Goal: Task Accomplishment & Management: Complete application form

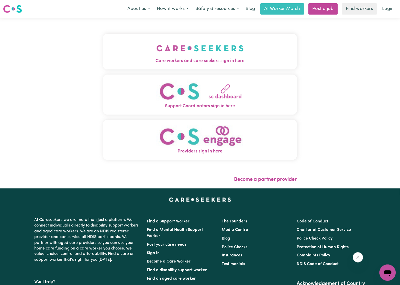
click at [258, 43] on button "Care workers and care seekers sign in here" at bounding box center [200, 52] width 194 height 36
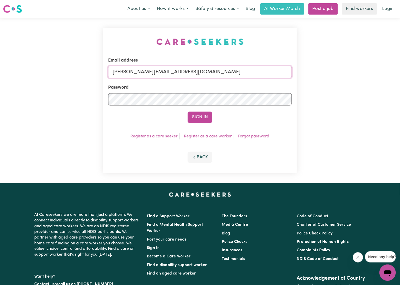
click at [179, 71] on input "[PERSON_NAME][EMAIL_ADDRESS][DOMAIN_NAME]" at bounding box center [199, 72] width 183 height 12
drag, startPoint x: 138, startPoint y: 71, endPoint x: 369, endPoint y: 74, distance: 230.4
click at [369, 74] on div "Email address superuser~[PERSON_NAME][EMAIL_ADDRESS][DOMAIN_NAME] Password Sign…" at bounding box center [200, 101] width 400 height 166
paste input "[EMAIL_ADDRESS][DOMAIN_NAME]"
type input "superuser~[EMAIL_ADDRESS][DOMAIN_NAME]"
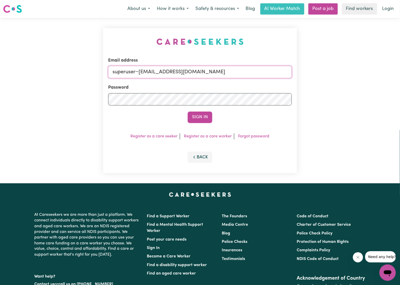
click at [187, 112] on button "Sign In" at bounding box center [199, 117] width 25 height 11
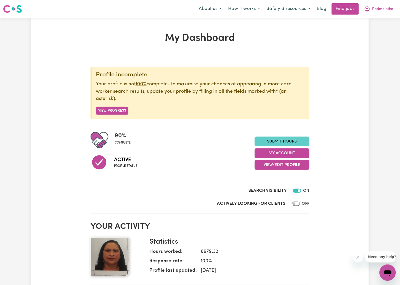
click at [306, 139] on link "Submit Hours" at bounding box center [281, 142] width 55 height 10
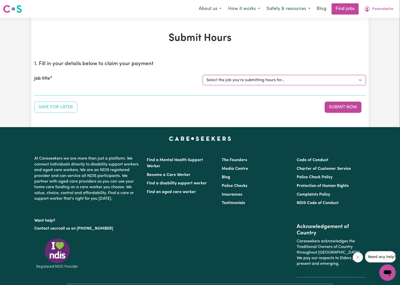
click at [226, 82] on select "Select the job you're submitting hours for... [Karawitage [PERSON_NAME]] [DATE]…" at bounding box center [284, 80] width 162 height 10
select select "7384"
click at [203, 75] on select "Select the job you're submitting hours for... [Karawitage [PERSON_NAME]] [DATE]…" at bounding box center [284, 80] width 162 height 10
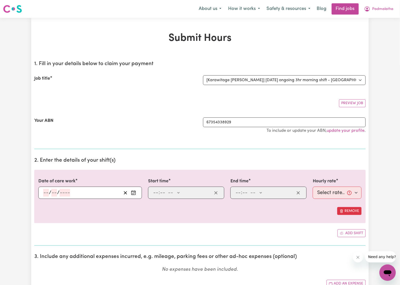
click at [266, 40] on h1 "Submit Hours" at bounding box center [199, 38] width 331 height 12
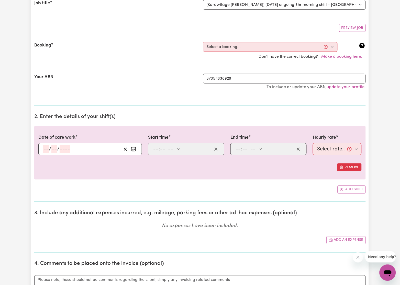
scroll to position [77, 0]
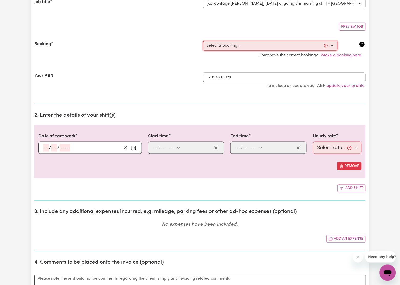
click at [230, 46] on select "Select a booking... [DATE] 09:00am to 11:00am (ONE-OFF) [DATE] 09:00am to 11:00…" at bounding box center [270, 46] width 134 height 10
select select "336383"
click at [203, 41] on select "Select a booking... [DATE] 09:00am to 11:00am (ONE-OFF) [DATE] 09:00am to 11:00…" at bounding box center [270, 46] width 134 height 10
type input "[DATE]"
type input "20"
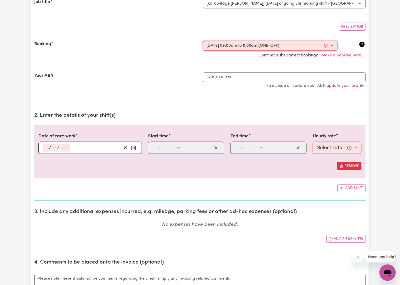
type input "8"
type input "2025"
type input "09:00"
type input "9"
type input "0"
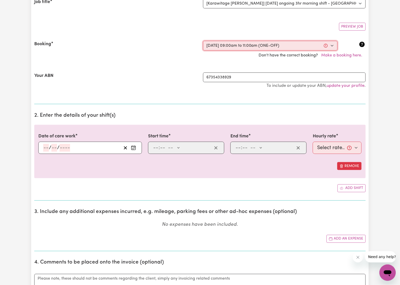
select select "am"
type input "11:00"
type input "11"
type input "0"
select select "am"
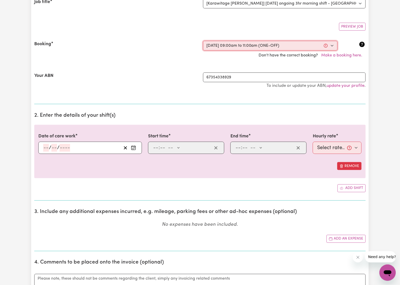
select select "33.4-Weekday"
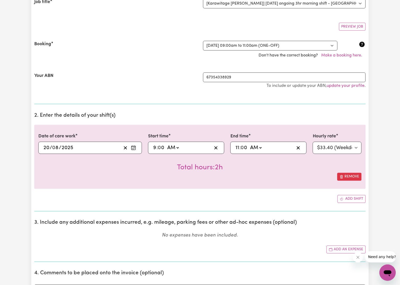
click at [79, 93] on div "Your ABN" at bounding box center [115, 83] width 169 height 21
click at [343, 202] on span "Add another shift" at bounding box center [341, 198] width 4 height 5
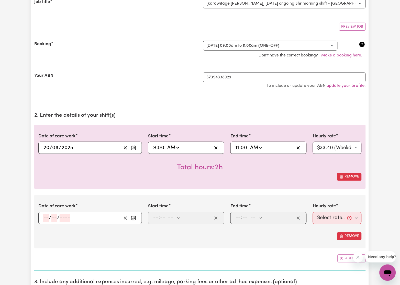
click at [134, 220] on circle "Enter the date of care work" at bounding box center [134, 219] width 1 height 1
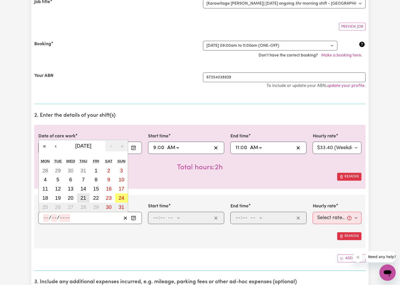
click at [82, 200] on abbr "21" at bounding box center [83, 198] width 6 height 6
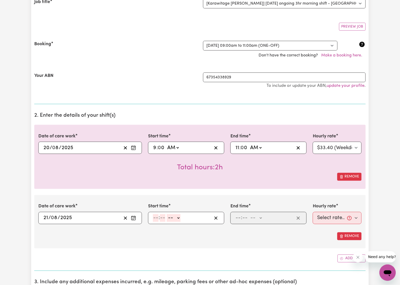
type input "[DATE]"
type input "21"
type input "8"
type input "2025"
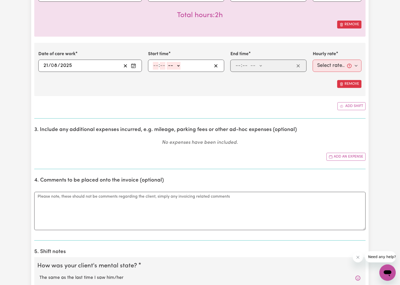
scroll to position [230, 0]
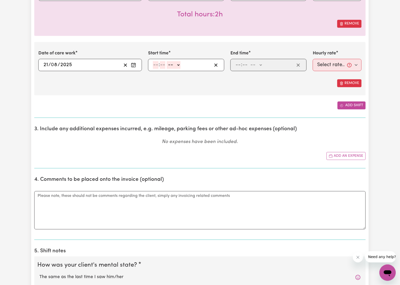
click at [348, 107] on button "Add shift" at bounding box center [351, 106] width 28 height 8
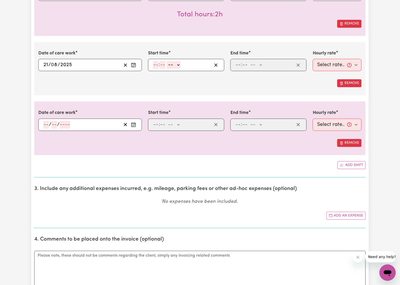
click at [133, 125] on icon "Enter the date of care work" at bounding box center [133, 124] width 5 height 5
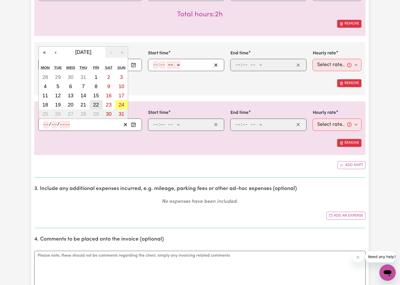
click at [92, 106] on button "22" at bounding box center [96, 104] width 13 height 9
type input "[DATE]"
type input "22"
type input "8"
type input "2025"
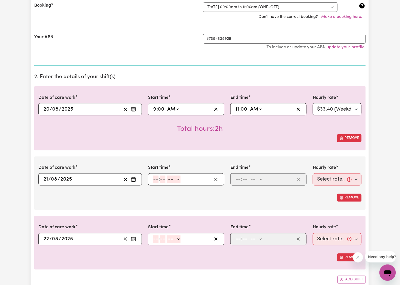
scroll to position [115, 0]
click at [151, 178] on div ": -- AM PM" at bounding box center [186, 180] width 76 height 12
click at [156, 179] on input "number" at bounding box center [156, 180] width 6 height 8
type input "9"
type input "0"
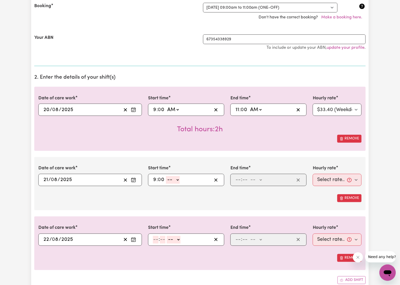
click at [168, 184] on select "-- AM PM" at bounding box center [173, 180] width 14 height 8
select select "am"
click at [166, 177] on select "-- AM PM" at bounding box center [173, 180] width 14 height 8
type input "09:00"
click at [236, 185] on div ": -- AM PM" at bounding box center [268, 180] width 76 height 12
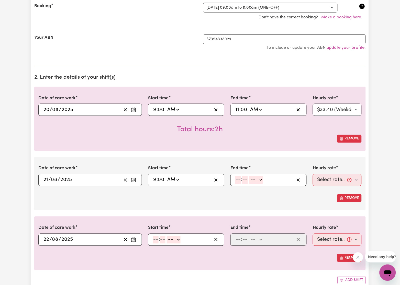
click at [238, 182] on input "number" at bounding box center [238, 180] width 6 height 8
type input "4"
type input "0"
select select "am"
type input "04:00"
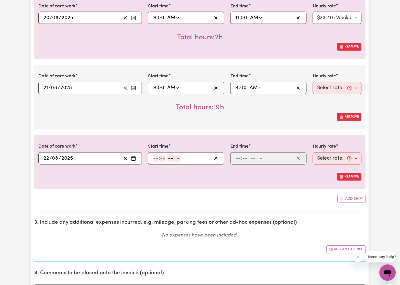
scroll to position [230, 0]
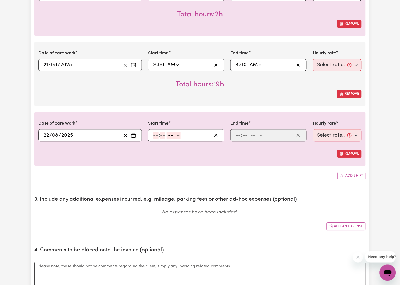
click at [155, 135] on input "number" at bounding box center [156, 136] width 6 height 8
type input "9"
type input "0"
select select "am"
type input "09:00"
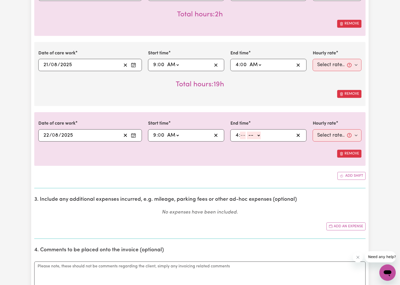
type input "4"
type input "0"
select select "am"
type input "04:00"
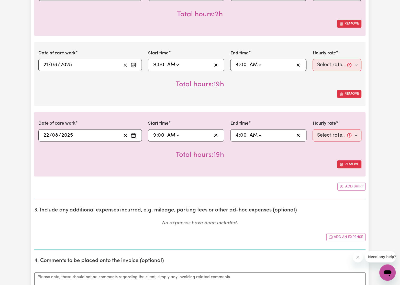
click at [259, 63] on select "AM PM" at bounding box center [255, 65] width 14 height 8
select select "pm"
click at [248, 62] on select "AM PM" at bounding box center [255, 65] width 14 height 8
type input "16:00"
drag, startPoint x: 259, startPoint y: 136, endPoint x: 257, endPoint y: 140, distance: 4.4
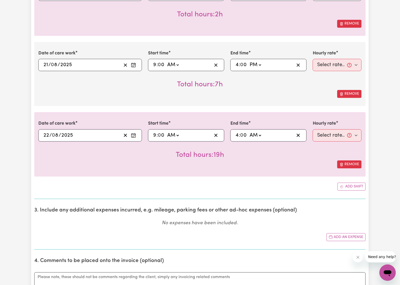
click at [259, 136] on select "AM PM" at bounding box center [255, 136] width 14 height 8
select select "pm"
click at [248, 132] on select "AM PM" at bounding box center [255, 136] width 14 height 8
type input "16:00"
click at [254, 171] on div "Date of care work [DATE] 22 / 0 8 / 2025 « ‹ [DATE] › » Mon Tue Wed Thu Fri Sat…" at bounding box center [199, 144] width 331 height 64
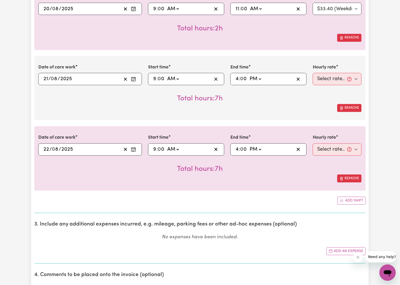
scroll to position [191, 0]
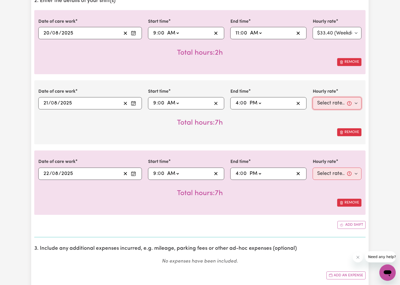
click at [329, 104] on select "Select rate... $33.40 (Weekday) $40.10 ([DATE]) $53.40 ([DATE]) $66.80 (Public …" at bounding box center [336, 103] width 49 height 12
select select "33.4-Weekday"
click at [312, 98] on select "Select rate... $33.40 (Weekday) $40.10 ([DATE]) $53.40 ([DATE]) $66.80 (Public …" at bounding box center [336, 103] width 49 height 12
click at [326, 173] on select "Select rate... $33.40 (Weekday) $40.10 ([DATE]) $53.40 ([DATE]) $66.80 (Public …" at bounding box center [336, 174] width 49 height 12
select select "33.4-Weekday"
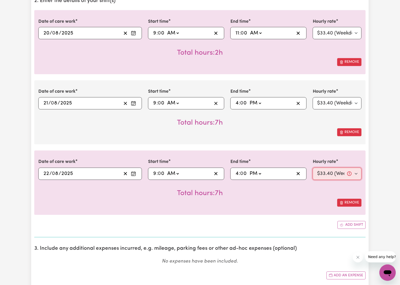
click at [312, 168] on select "Select rate... $33.40 (Weekday) $40.10 ([DATE]) $53.40 ([DATE]) $66.80 (Public …" at bounding box center [336, 174] width 49 height 12
click at [130, 214] on div "Date of care work [DATE] 22 / 0 8 / 2025 « ‹ [DATE] › » Mon Tue Wed Thu Fri Sat…" at bounding box center [199, 183] width 331 height 64
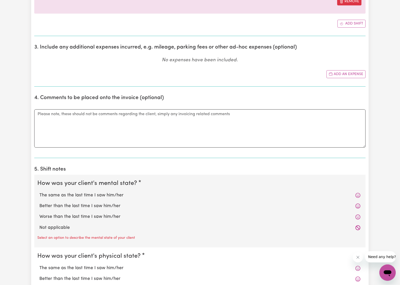
scroll to position [460, 0]
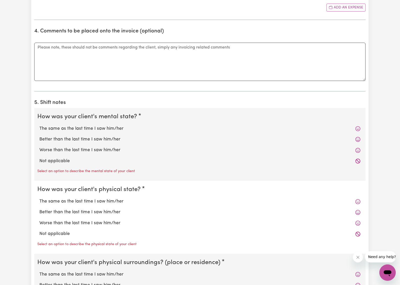
click at [50, 164] on label "Not applicable" at bounding box center [199, 161] width 321 height 7
click at [39, 158] on input "Not applicable" at bounding box center [39, 158] width 0 height 0
radio input "true"
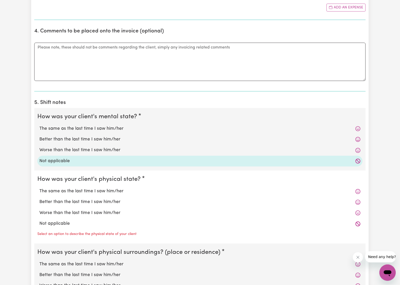
click at [63, 225] on label "Not applicable" at bounding box center [199, 223] width 321 height 7
click at [39, 220] on input "Not applicable" at bounding box center [39, 220] width 0 height 0
radio input "true"
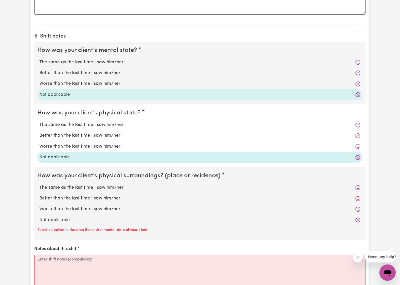
scroll to position [613, 0]
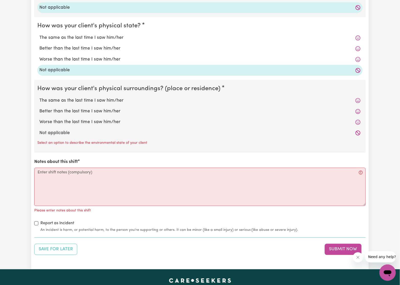
click at [58, 132] on label "Not applicable" at bounding box center [199, 133] width 321 height 7
click at [39, 130] on input "Not applicable" at bounding box center [39, 130] width 0 height 0
radio input "true"
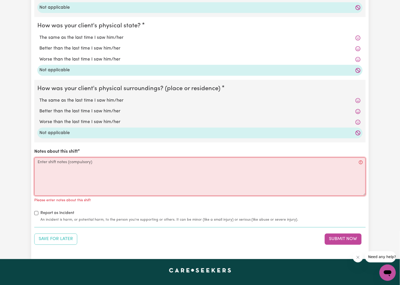
click at [68, 178] on textarea "Notes about this shift" at bounding box center [199, 177] width 331 height 38
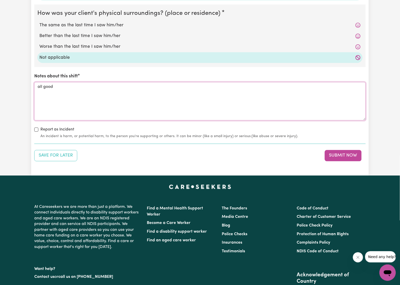
scroll to position [689, 0]
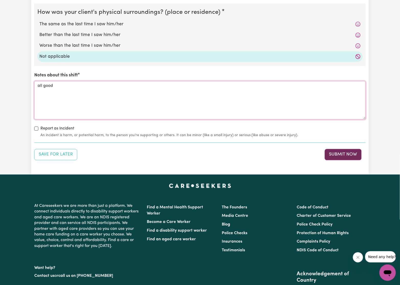
type textarea "all good"
drag, startPoint x: 336, startPoint y: 155, endPoint x: 370, endPoint y: 144, distance: 35.1
click at [337, 155] on button "Submit Now" at bounding box center [342, 154] width 37 height 11
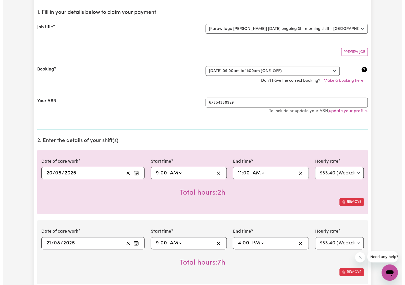
scroll to position [38, 0]
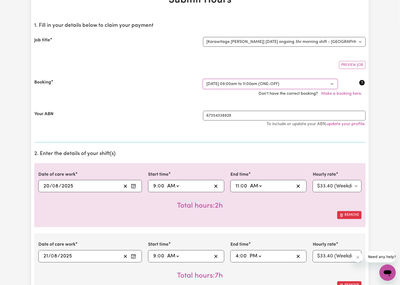
click at [232, 86] on select "Select a booking... [DATE] 09:00am to 11:00am (ONE-OFF) [DATE] 09:00am to 11:00…" at bounding box center [270, 84] width 134 height 10
click at [149, 124] on div "Your ABN" at bounding box center [115, 121] width 169 height 21
click at [335, 90] on button "Make a booking here." at bounding box center [342, 94] width 48 height 10
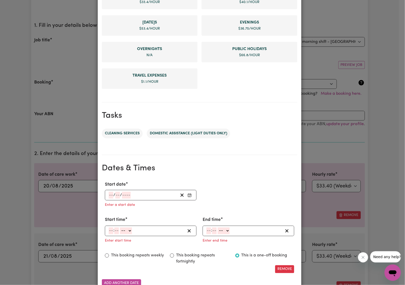
scroll to position [192, 0]
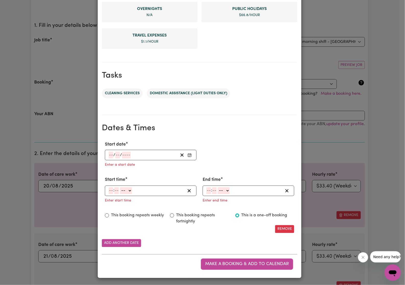
click at [189, 153] on icon "Enter Start date" at bounding box center [190, 155] width 4 height 4
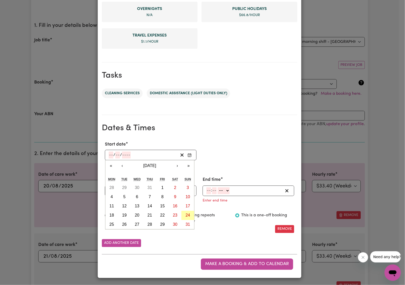
click at [186, 213] on abbr "24" at bounding box center [188, 215] width 5 height 4
type input "[DATE]"
type input "24"
type input "8"
type input "2025"
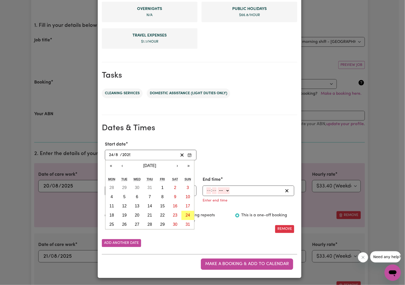
scroll to position [182, 0]
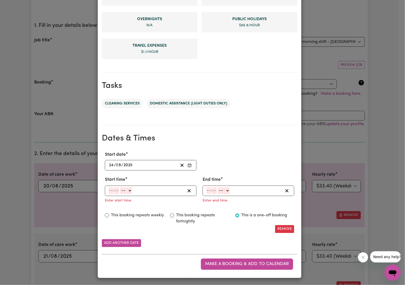
click at [109, 191] on input "number" at bounding box center [111, 190] width 5 height 7
type input "9"
type input "0"
select select "am"
type input "09:00"
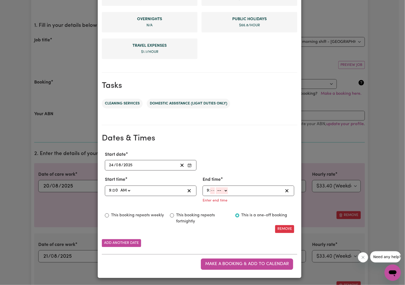
type input "9"
type input "0"
type input "1"
select select "am"
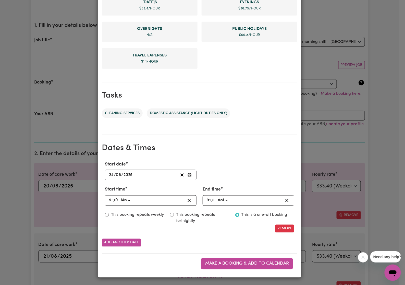
type input "09:01"
drag, startPoint x: 208, startPoint y: 263, endPoint x: 239, endPoint y: 237, distance: 40.2
click at [208, 263] on span "Make a booking & add to calendar" at bounding box center [247, 264] width 84 height 4
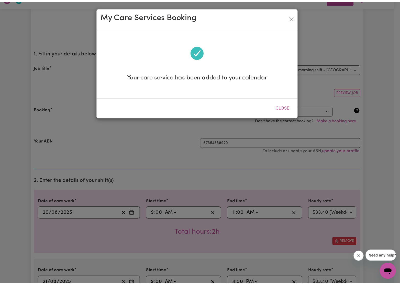
scroll to position [0, 0]
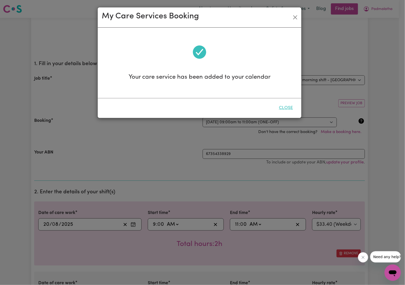
click at [288, 108] on button "Close" at bounding box center [286, 107] width 23 height 11
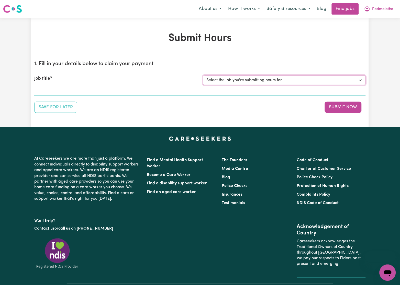
drag, startPoint x: 218, startPoint y: 79, endPoint x: 215, endPoint y: 79, distance: 2.8
click at [218, 79] on select "Select the job you're submitting hours for... [Karawitage [PERSON_NAME]] [DATE]…" at bounding box center [284, 80] width 162 height 10
select select "7384"
click at [203, 75] on select "Select the job you're submitting hours for... [Karawitage [PERSON_NAME]] [DATE]…" at bounding box center [284, 80] width 162 height 10
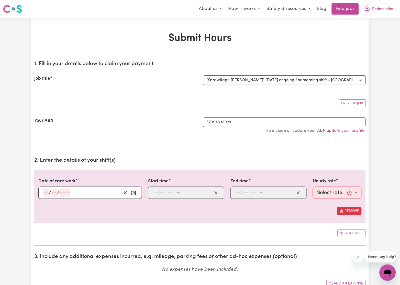
click at [142, 99] on div "Preview Job" at bounding box center [199, 101] width 331 height 12
click at [222, 123] on section "1. Fill in your details below to claim your payment Job title Select the job yo…" at bounding box center [199, 103] width 331 height 92
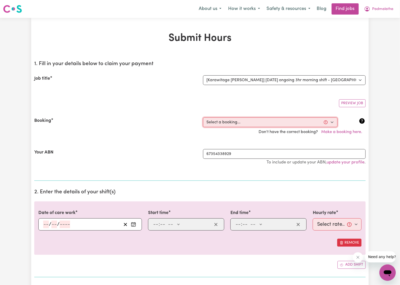
click at [221, 122] on select "Select a booking... Wed, July 30, 2025 - 09:00am to 11:00am (ONE-OFF) Wed, Augu…" at bounding box center [270, 123] width 134 height 10
select select "359394"
click at [203, 118] on select "Select a booking... Wed, July 30, 2025 - 09:00am to 11:00am (ONE-OFF) Wed, Augu…" at bounding box center [270, 123] width 134 height 10
type input "[DATE]"
type input "24"
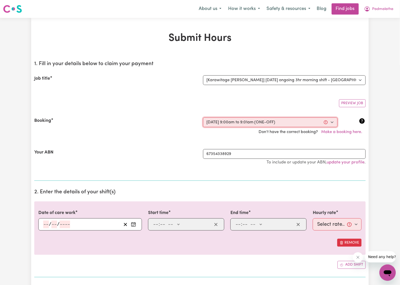
type input "8"
type input "2025"
type input "09:00"
type input "9"
type input "0"
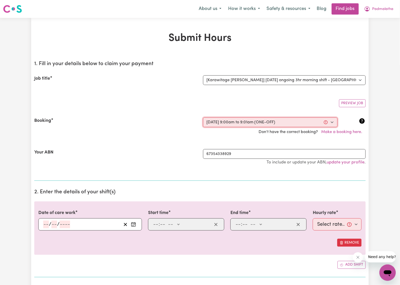
select select "am"
type input "09:01"
type input "9"
type input "1"
select select "am"
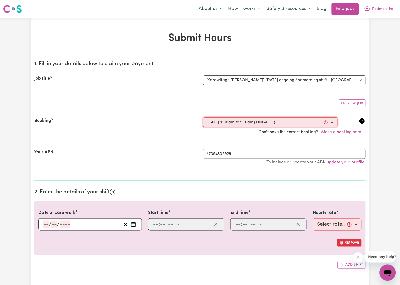
select select "53.4-Sunday"
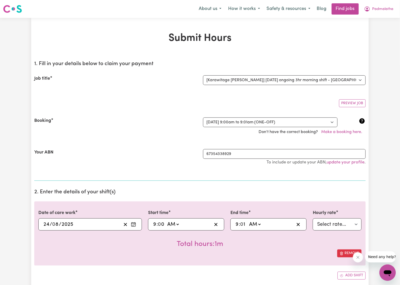
click at [122, 86] on div "Job title Select the job you're submitting hours for... [Karawitage Kamalanatha…" at bounding box center [199, 80] width 331 height 22
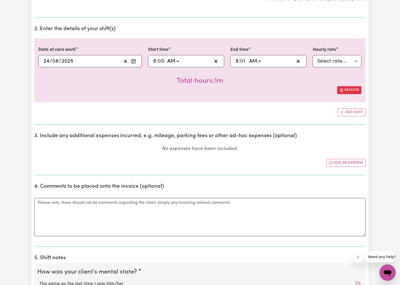
scroll to position [191, 0]
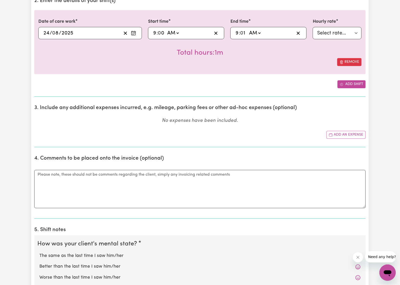
click at [345, 88] on button "Add shift" at bounding box center [351, 84] width 28 height 8
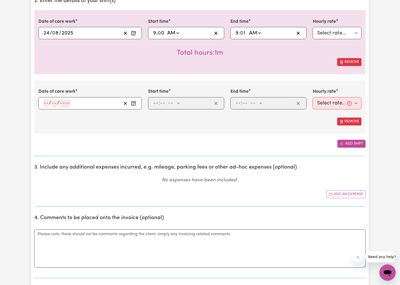
click at [345, 144] on button "Add shift" at bounding box center [351, 144] width 28 height 8
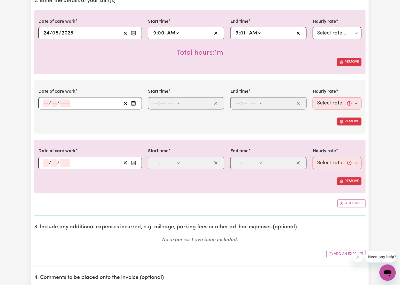
click at [135, 33] on rect "Enter the date of care work" at bounding box center [133, 33] width 4 height 4
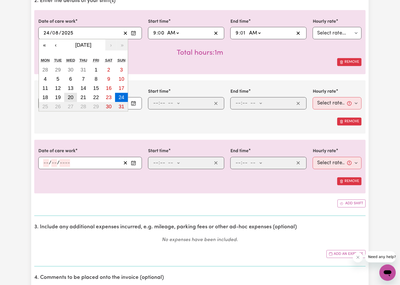
click at [69, 99] on abbr "20" at bounding box center [71, 98] width 6 height 6
type input "[DATE]"
type input "20"
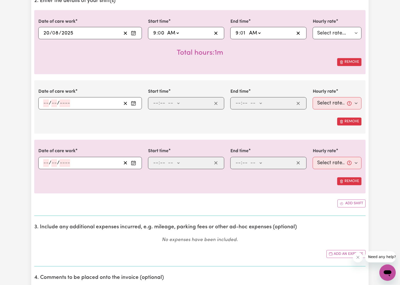
click at [132, 103] on icon "Enter the date of care work" at bounding box center [133, 103] width 4 height 0
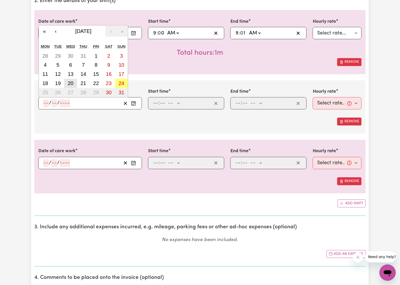
click at [70, 80] on button "20" at bounding box center [70, 83] width 13 height 9
type input "[DATE]"
type input "20"
type input "8"
type input "2025"
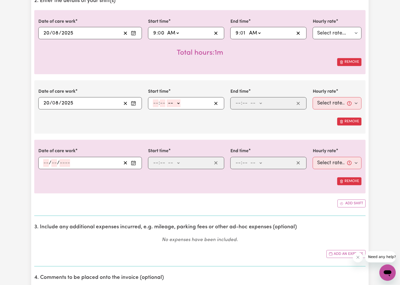
click at [131, 102] on button "Enter the date of care work" at bounding box center [133, 104] width 8 height 8
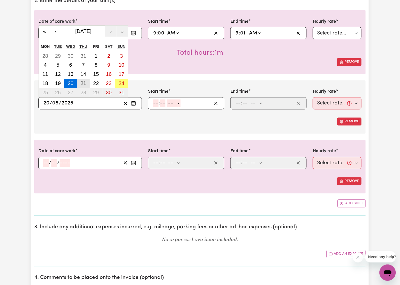
click at [82, 86] on abbr "21" at bounding box center [83, 84] width 6 height 6
type input "[DATE]"
type input "21"
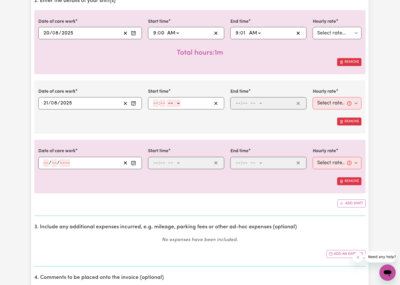
click at [134, 160] on button "Enter the date of care work" at bounding box center [133, 163] width 8 height 8
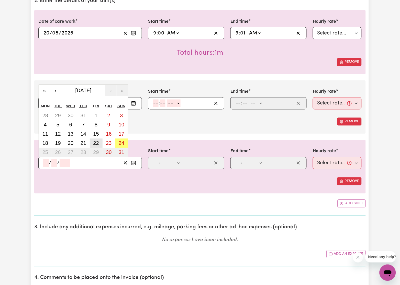
click at [96, 139] on button "22" at bounding box center [96, 143] width 13 height 9
type input "[DATE]"
type input "22"
type input "8"
type input "2025"
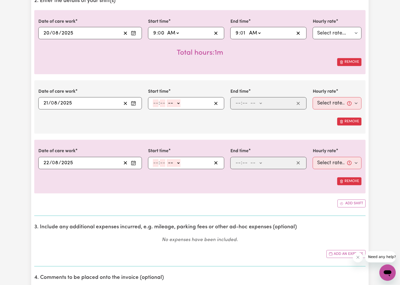
drag, startPoint x: 234, startPoint y: 35, endPoint x: 256, endPoint y: 29, distance: 23.0
click at [235, 34] on div "09:01 9 : 0 1 AM PM" at bounding box center [264, 33] width 60 height 8
type input "01:01"
type input "1"
type input "11:01"
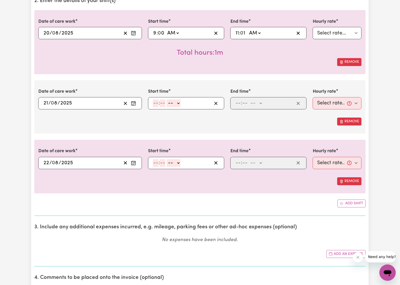
type input "11"
type input "11:00"
type input "0"
click at [154, 103] on input "number" at bounding box center [156, 104] width 6 height 8
type input "9"
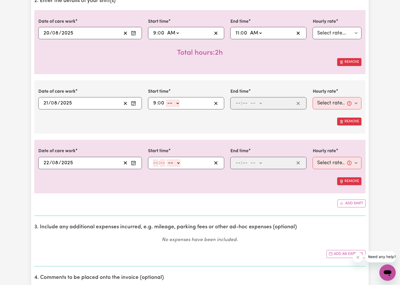
type input "0"
select select "am"
type input "09:00"
type input "4"
type input "0"
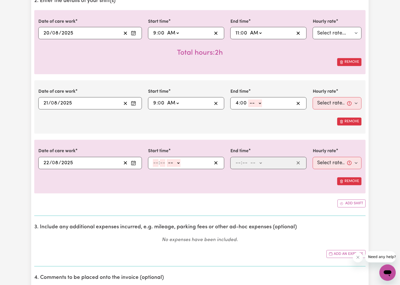
select select "am"
type input "04:00"
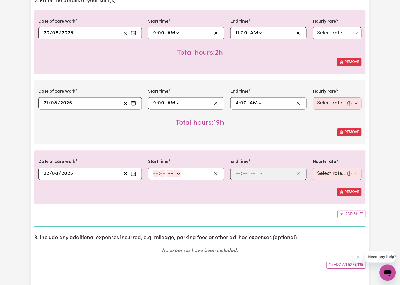
select select "pm"
type input "16:00"
click at [325, 105] on select "Select rate... $33.40 (Weekday) $40.10 ([DATE]) $53.40 ([DATE]) $66.80 (Public …" at bounding box center [336, 103] width 49 height 12
select select "33.4-Weekday"
click at [312, 98] on select "Select rate... $33.40 (Weekday) $40.10 ([DATE]) $53.40 ([DATE]) $66.80 (Public …" at bounding box center [336, 103] width 49 height 12
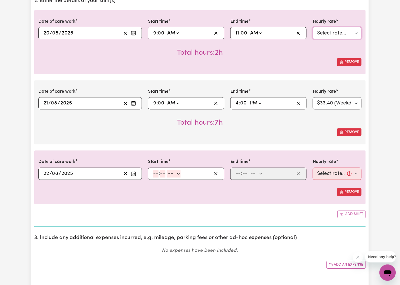
click at [327, 34] on select "Select rate... $33.40 (Weekday) $40.10 ([DATE]) $53.40 ([DATE]) $66.80 (Public …" at bounding box center [336, 33] width 49 height 12
select select "33.4-Weekday"
click at [312, 27] on select "Select rate... $33.40 (Weekday) $40.10 ([DATE]) $53.40 ([DATE]) $66.80 (Public …" at bounding box center [336, 33] width 49 height 12
click at [154, 174] on input "number" at bounding box center [156, 174] width 6 height 8
type input "9"
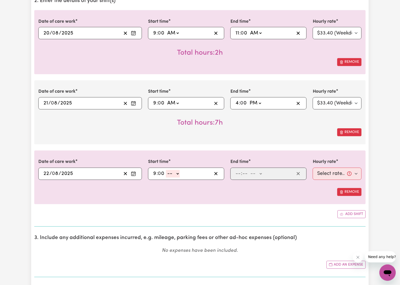
type input "0"
select select "am"
type input "09:00"
type input "4"
type input "0"
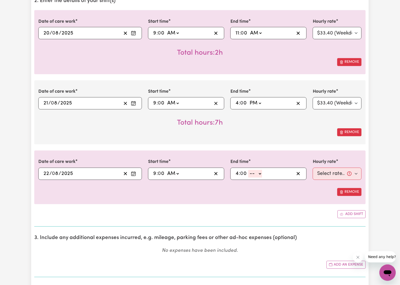
select select "am"
type input "04:00"
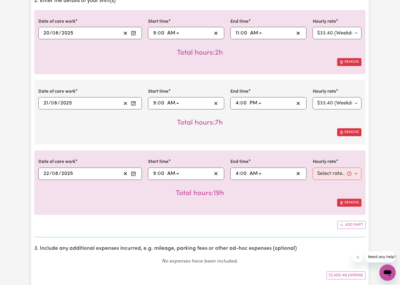
select select "pm"
type input "16:00"
click at [334, 173] on select "Select rate... $33.40 (Weekday) $40.10 ([DATE]) $53.40 ([DATE]) $66.80 (Public …" at bounding box center [336, 174] width 49 height 12
select select "33.4-Weekday"
click at [312, 168] on select "Select rate... $33.40 (Weekday) $40.10 ([DATE]) $53.40 ([DATE]) $66.80 (Public …" at bounding box center [336, 174] width 49 height 12
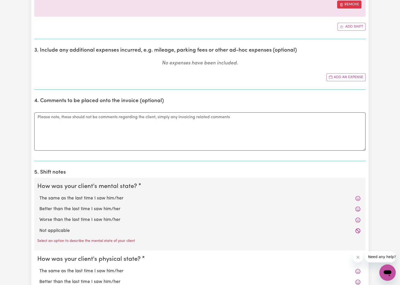
scroll to position [460, 0]
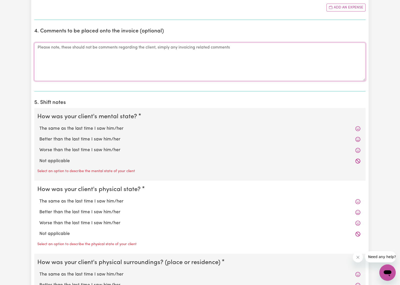
click at [78, 54] on textarea "Comments" at bounding box center [199, 62] width 331 height 38
type textarea "all good"
click at [46, 160] on label "Not applicable" at bounding box center [199, 161] width 321 height 7
click at [39, 158] on input "Not applicable" at bounding box center [39, 158] width 0 height 0
radio input "true"
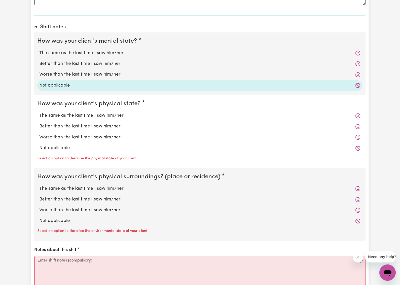
scroll to position [536, 0]
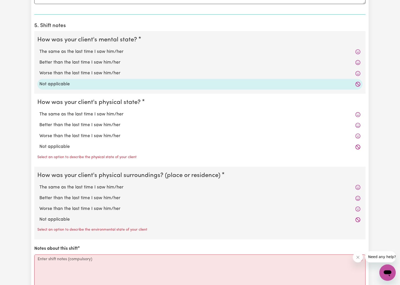
click at [53, 146] on label "Not applicable" at bounding box center [199, 147] width 321 height 7
click at [39, 144] on input "Not applicable" at bounding box center [39, 143] width 0 height 0
radio input "true"
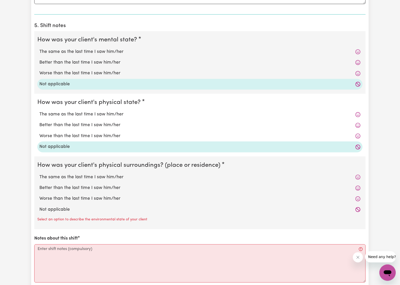
click at [53, 210] on label "Not applicable" at bounding box center [199, 209] width 321 height 7
click at [39, 206] on input "Not applicable" at bounding box center [39, 206] width 0 height 0
radio input "true"
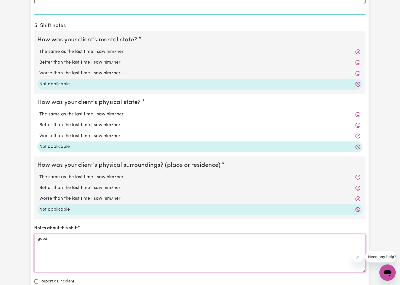
scroll to position [613, 0]
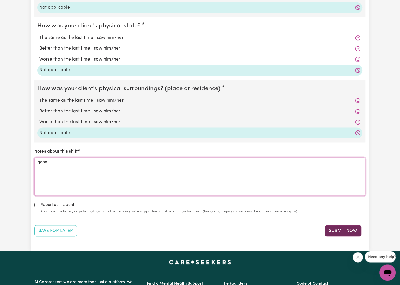
type textarea "good"
click at [347, 233] on button "Submit Now" at bounding box center [342, 231] width 37 height 11
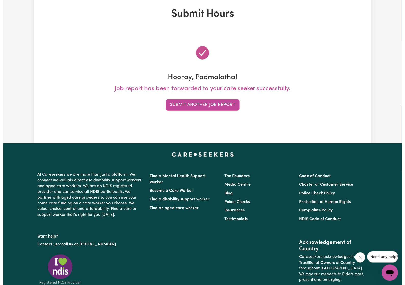
scroll to position [0, 0]
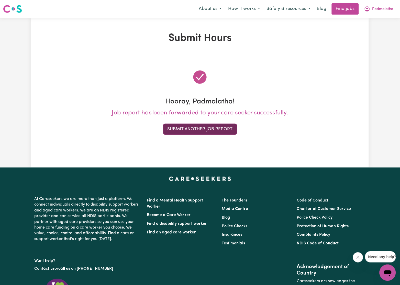
click at [221, 131] on button "Submit Another Job Report" at bounding box center [200, 129] width 74 height 11
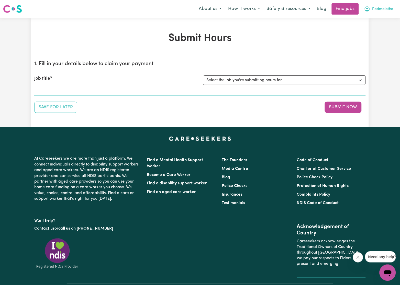
click at [383, 6] on span "Padmalatha" at bounding box center [382, 9] width 21 height 6
click at [372, 29] on link "My Dashboard" at bounding box center [376, 30] width 40 height 10
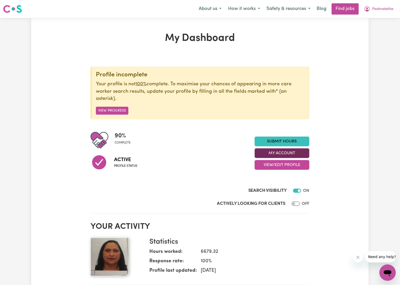
click at [282, 154] on button "My Account" at bounding box center [281, 153] width 55 height 10
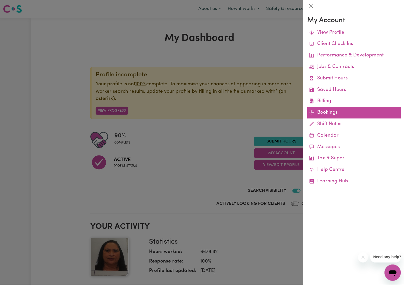
click at [338, 113] on link "Bookings" at bounding box center [355, 112] width 94 height 11
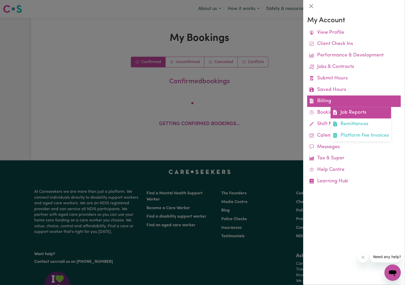
click at [341, 110] on link "Job Reports" at bounding box center [361, 112] width 61 height 11
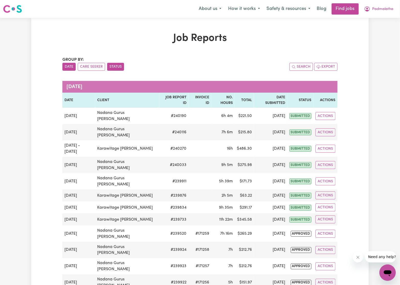
drag, startPoint x: 120, startPoint y: 65, endPoint x: 120, endPoint y: 62, distance: 3.3
click at [120, 65] on button "Status" at bounding box center [115, 67] width 17 height 8
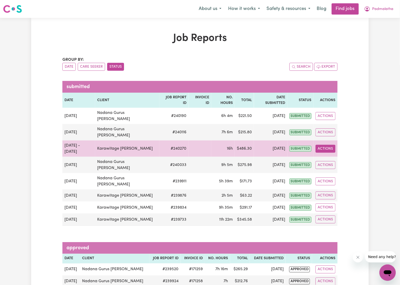
click at [325, 145] on button "Actions" at bounding box center [325, 149] width 20 height 8
click at [324, 156] on link "View Job Report" at bounding box center [337, 161] width 44 height 10
select select "pm"
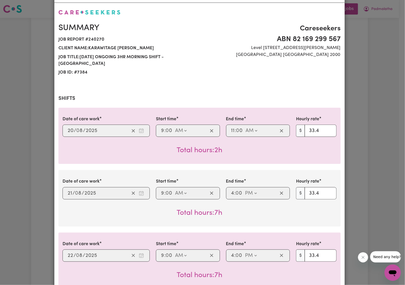
select select "33.4-Weekday"
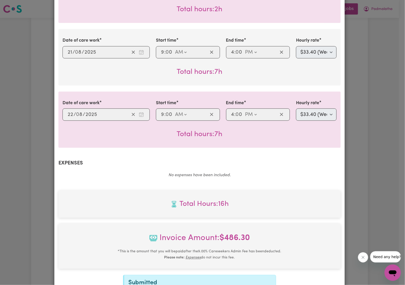
scroll to position [221, 0]
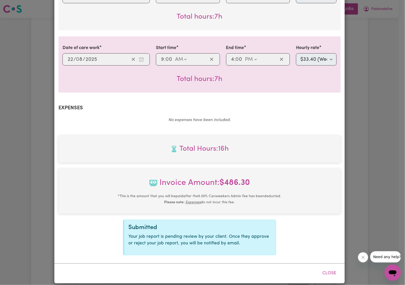
click at [395, 123] on div "Job Report # 240270 - Karawitage Kamalanathan Summary Job report # 240270 Clien…" at bounding box center [202, 142] width 405 height 285
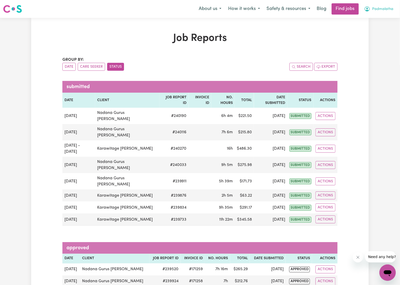
click at [369, 8] on icon "My Account" at bounding box center [366, 8] width 5 height 5
click at [370, 40] on link "Logout" at bounding box center [376, 39] width 40 height 10
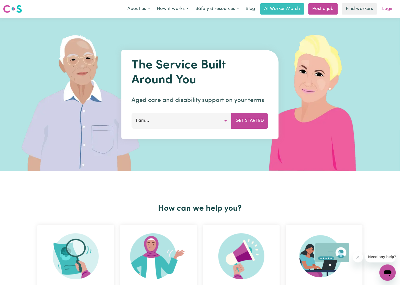
click at [388, 6] on link "Login" at bounding box center [388, 8] width 18 height 11
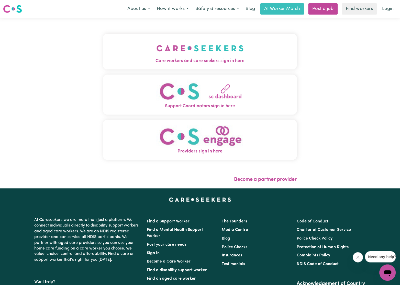
click at [153, 33] on div "Care workers and care seekers sign in here Support Coordinators sign in here Pr…" at bounding box center [200, 99] width 194 height 143
click at [155, 53] on button "Care workers and care seekers sign in here" at bounding box center [200, 52] width 194 height 36
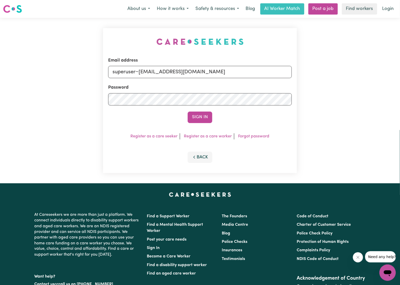
drag, startPoint x: 61, startPoint y: 24, endPoint x: 117, endPoint y: 44, distance: 59.7
click at [61, 24] on div "Email address superuser~PwiJE@yahoo.com Password Sign In Register as a care see…" at bounding box center [200, 101] width 400 height 166
drag, startPoint x: 138, startPoint y: 72, endPoint x: 412, endPoint y: 92, distance: 274.3
click at [399, 92] on html "Menu About us How it works Safety & resources Blog AI Worker Match Post a job F…" at bounding box center [200, 193] width 400 height 387
type input "superuser~[EMAIL_ADDRESS][DOMAIN_NAME]"
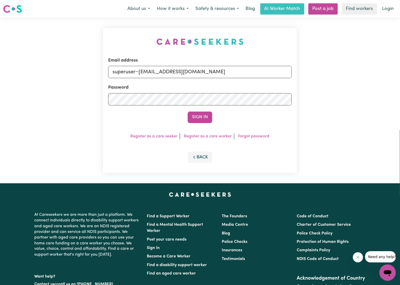
click at [187, 112] on button "Sign In" at bounding box center [199, 117] width 25 height 11
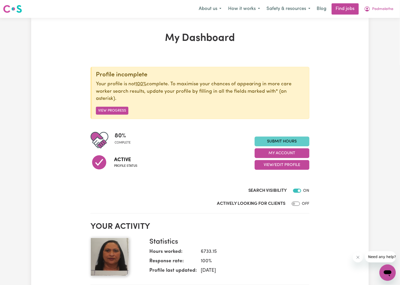
click at [295, 139] on link "Submit Hours" at bounding box center [281, 142] width 55 height 10
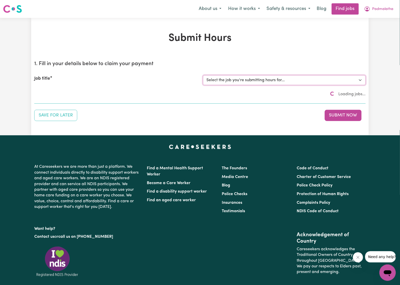
click at [255, 77] on select "Select the job you're submitting hours for..." at bounding box center [284, 80] width 162 height 10
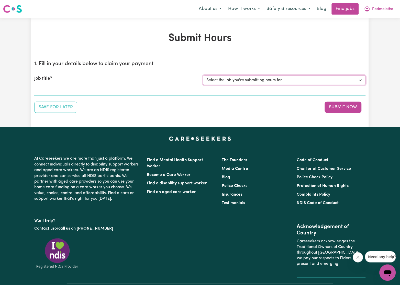
select select "7383"
click at [203, 75] on select "Select the job you're submitting hours for... [Karawitage [PERSON_NAME]] [DATE]…" at bounding box center [284, 80] width 162 height 10
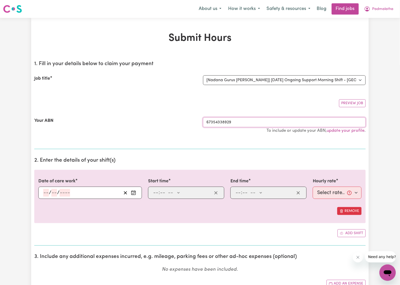
click at [245, 121] on input "67354338929" at bounding box center [284, 123] width 162 height 10
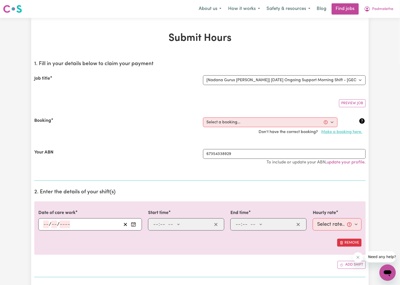
click at [332, 133] on button "Make a booking here." at bounding box center [342, 132] width 48 height 10
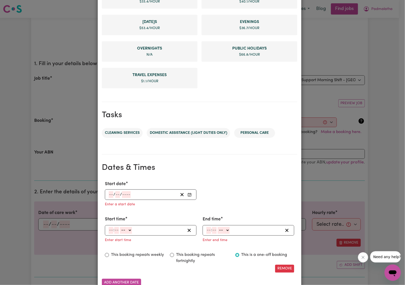
scroll to position [153, 0]
click at [188, 194] on rect "Enter Start date" at bounding box center [189, 194] width 3 height 3
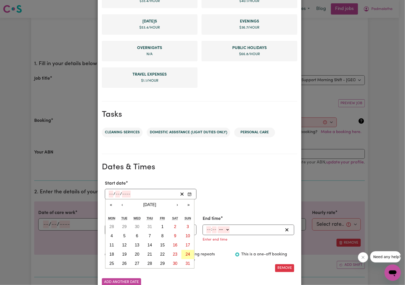
click at [187, 254] on abbr "24" at bounding box center [188, 254] width 5 height 4
type input "[DATE]"
type input "24"
type input "8"
type input "2025"
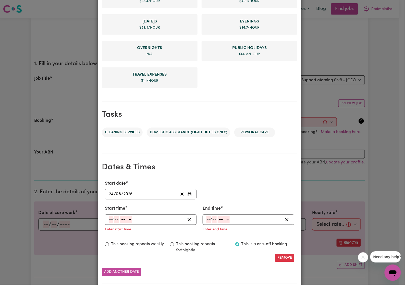
click at [109, 217] on input "number" at bounding box center [111, 219] width 5 height 7
type input "9"
type input "0"
select select "am"
type input "09:00"
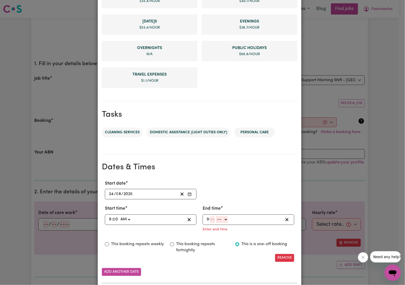
type input "9"
type input "01"
select select "am"
type input "09:01"
type input "1"
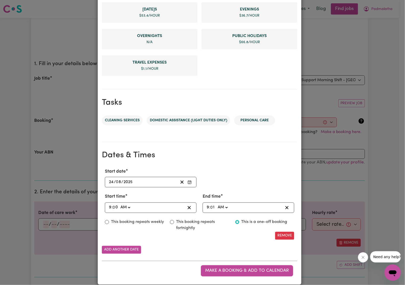
scroll to position [172, 0]
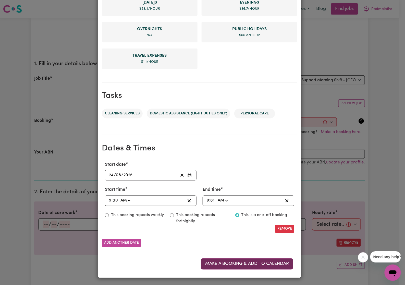
click at [253, 263] on span "Make a booking & add to calendar" at bounding box center [247, 264] width 84 height 4
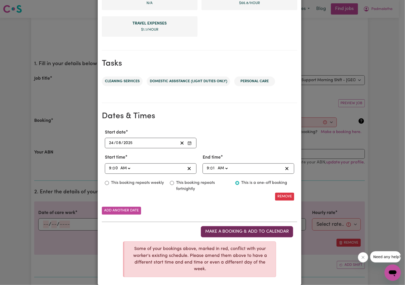
scroll to position [205, 0]
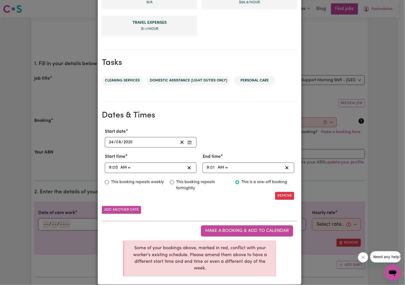
click at [188, 142] on icon "Enter Start date" at bounding box center [190, 142] width 4 height 4
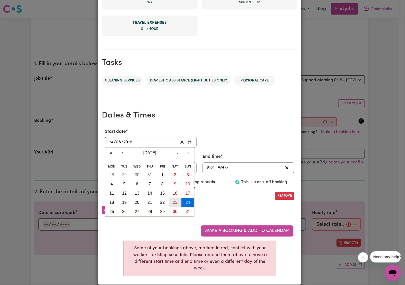
click at [173, 198] on button "23" at bounding box center [175, 202] width 13 height 9
type input "2025-08-23"
type input "23"
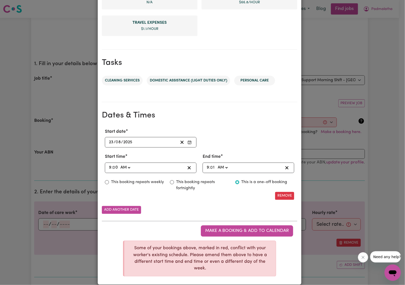
drag, startPoint x: 204, startPoint y: 208, endPoint x: 213, endPoint y: 228, distance: 21.7
click at [204, 208] on div "Add another date" at bounding box center [200, 210] width 196 height 8
click at [213, 229] on span "Make a booking & add to calendar" at bounding box center [247, 231] width 84 height 4
click at [188, 143] on icon "Enter Start date" at bounding box center [190, 142] width 4 height 4
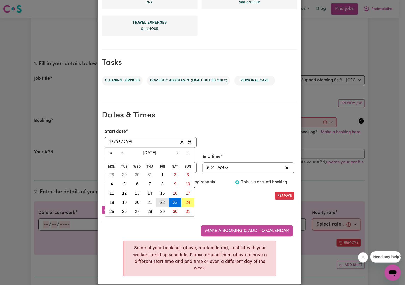
click at [162, 201] on button "22" at bounding box center [162, 202] width 13 height 9
type input "[DATE]"
type input "22"
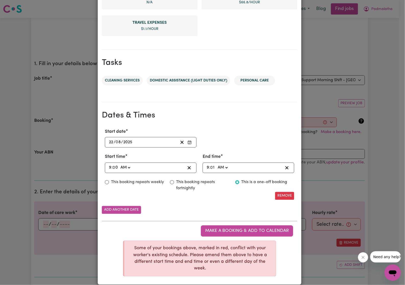
click at [209, 210] on div "Add another date" at bounding box center [200, 210] width 196 height 8
click at [233, 230] on span "Make a booking & add to calendar" at bounding box center [247, 231] width 84 height 4
click at [188, 141] on icon "Enter Start date" at bounding box center [190, 142] width 4 height 4
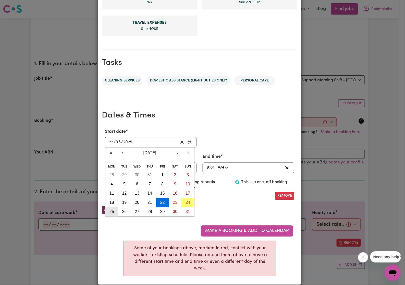
click at [113, 211] on button "25" at bounding box center [111, 211] width 13 height 9
type input "2025-08-25"
type input "25"
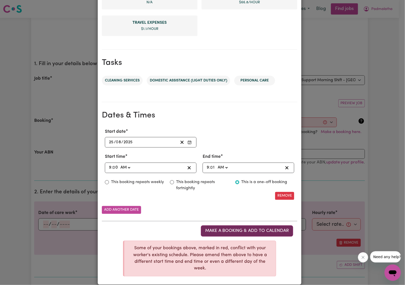
click at [210, 227] on button "Make a booking & add to calendar" at bounding box center [247, 231] width 92 height 11
click at [109, 166] on input "9" at bounding box center [110, 168] width 3 height 7
type input "07:00"
type input "7"
click at [206, 165] on div "09:01 9 : 0 1 AM PM" at bounding box center [244, 168] width 77 height 7
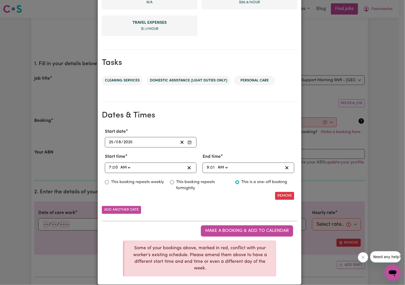
type input "07:01"
type input "7"
click at [188, 142] on icon "Enter Start date" at bounding box center [190, 142] width 4 height 4
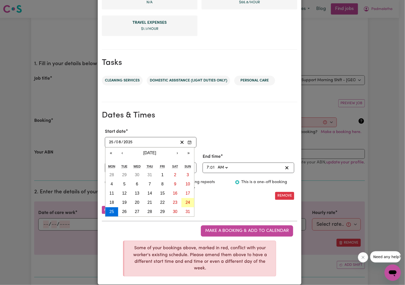
drag, startPoint x: 182, startPoint y: 201, endPoint x: 220, endPoint y: 223, distance: 43.9
click at [182, 201] on button "24" at bounding box center [188, 202] width 13 height 9
type input "[DATE]"
type input "24"
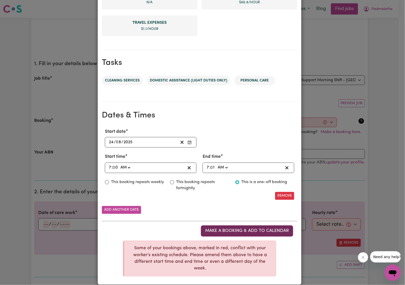
click at [220, 230] on span "Make a booking & add to calendar" at bounding box center [247, 231] width 84 height 4
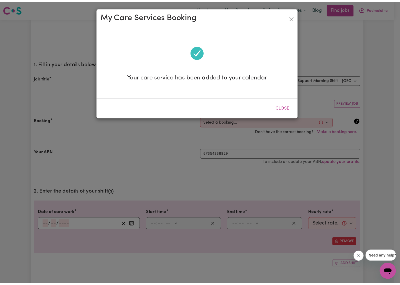
scroll to position [0, 0]
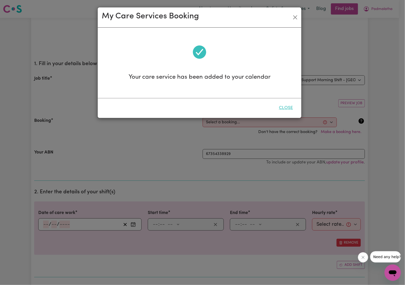
click at [289, 107] on button "Close" at bounding box center [286, 107] width 23 height 11
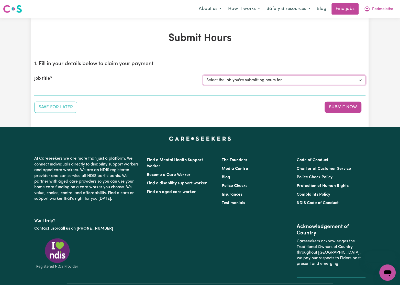
click at [226, 82] on select "Select the job you're submitting hours for... [Karawitage [PERSON_NAME]] [DATE]…" at bounding box center [284, 80] width 162 height 10
select select "7383"
click at [203, 75] on select "Select the job you're submitting hours for... [Karawitage [PERSON_NAME]] [DATE]…" at bounding box center [284, 80] width 162 height 10
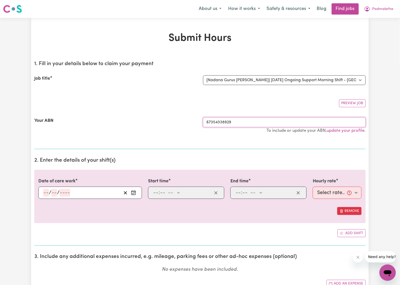
click at [221, 122] on input "67354338929" at bounding box center [284, 123] width 162 height 10
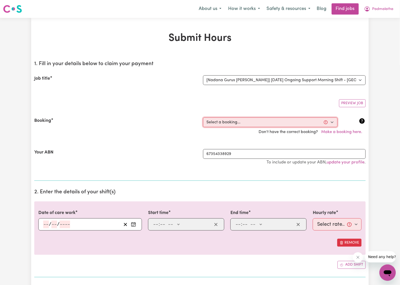
click at [230, 124] on select "Select a booking... Wed, July 30, 2025 - 11:00am to 04:00pm (RECURRING) Wed, Au…" at bounding box center [270, 123] width 134 height 10
select select "359395"
click at [203, 118] on select "Select a booking... Wed, July 30, 2025 - 11:00am to 04:00pm (RECURRING) Wed, Au…" at bounding box center [270, 123] width 134 height 10
type input "[DATE]"
type input "24"
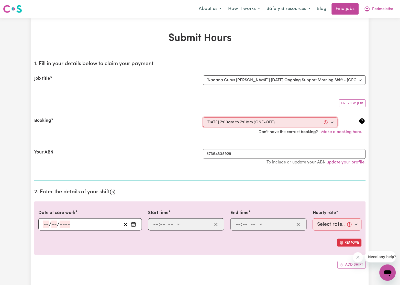
type input "8"
type input "2025"
type input "07:00"
type input "7"
type input "0"
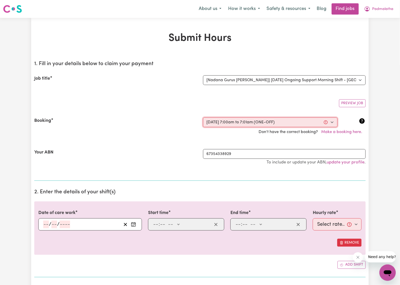
select select "am"
type input "07:01"
type input "7"
type input "1"
select select "am"
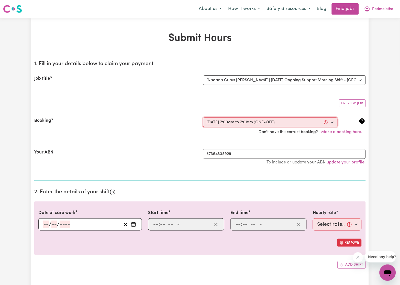
select select "53.4-Sunday"
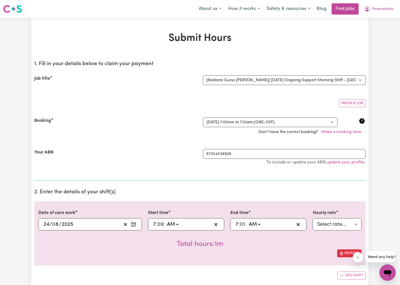
click at [135, 225] on circle "Enter the date of care work" at bounding box center [134, 225] width 1 height 1
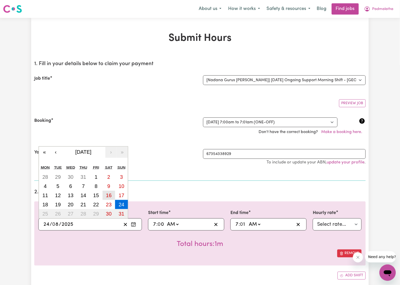
click at [106, 197] on abbr "16" at bounding box center [109, 196] width 6 height 6
type input "2025-08-16"
type input "16"
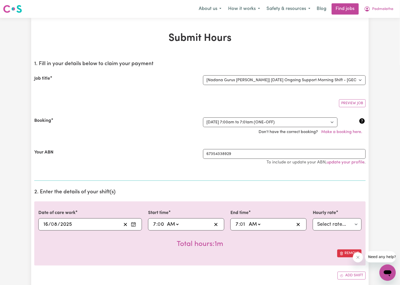
click at [147, 164] on div "Your ABN" at bounding box center [115, 159] width 169 height 21
click at [154, 225] on input "7" at bounding box center [154, 225] width 3 height 8
type input "09:00"
type input "9"
click at [238, 228] on input "7" at bounding box center [236, 225] width 3 height 8
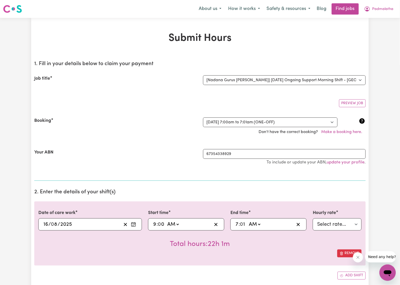
type input "04:01"
type input "4"
select select "pm"
click at [242, 225] on input "1" at bounding box center [243, 225] width 6 height 8
click at [232, 225] on div "16:01 4 : 0 1 AM PM" at bounding box center [268, 224] width 76 height 12
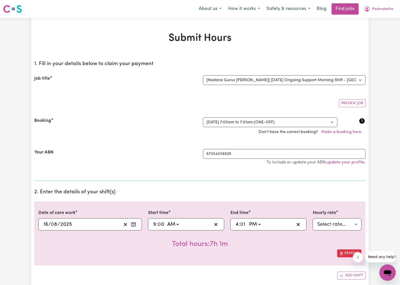
click at [237, 225] on input "4" at bounding box center [237, 225] width 4 height 8
click at [244, 225] on input "1" at bounding box center [243, 225] width 6 height 8
type input "16:00"
type input "0"
click at [239, 247] on div "Total hours: 7h" at bounding box center [199, 240] width 323 height 19
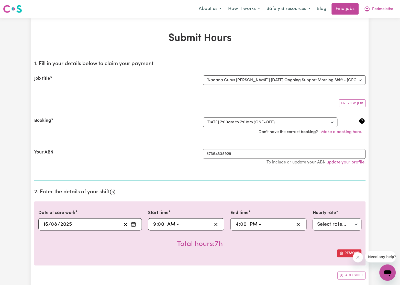
click at [109, 148] on div "Your ABN 67354338929 To include or update your ABN, update your profile ." at bounding box center [199, 159] width 331 height 33
click at [337, 225] on select "Select rate... $33.40 (Weekday) $40.10 (Saturday) $53.40 (Sunday) $66.80 (Publi…" at bounding box center [336, 224] width 49 height 12
select select "40.1-Saturday"
click at [312, 219] on select "Select rate... $33.40 (Weekday) $40.10 (Saturday) $53.40 (Sunday) $66.80 (Publi…" at bounding box center [336, 224] width 49 height 12
click at [99, 154] on div "Your ABN" at bounding box center [115, 159] width 169 height 21
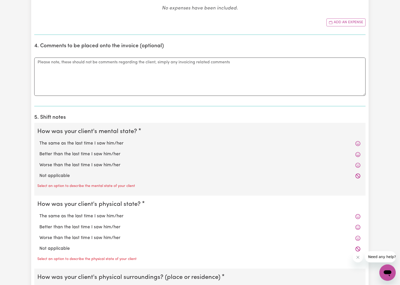
scroll to position [345, 0]
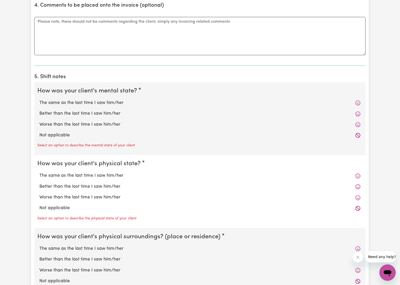
click at [64, 135] on label "Not applicable" at bounding box center [199, 135] width 321 height 7
click at [39, 132] on input "Not applicable" at bounding box center [39, 132] width 0 height 0
radio input "true"
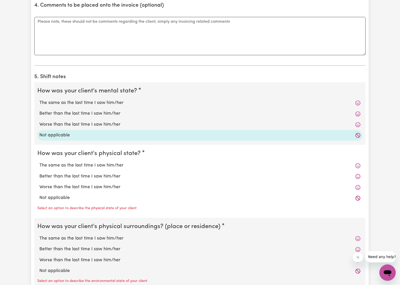
click at [65, 196] on label "Not applicable" at bounding box center [199, 198] width 321 height 7
click at [39, 195] on input "Not applicable" at bounding box center [39, 194] width 0 height 0
radio input "true"
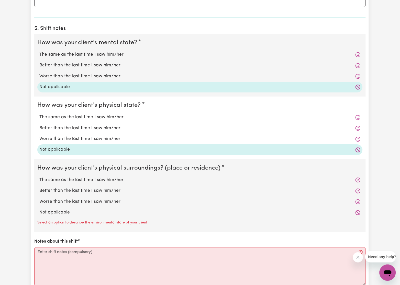
scroll to position [421, 0]
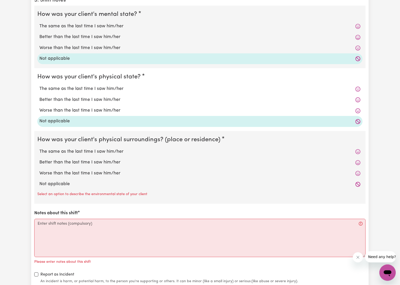
click at [66, 184] on label "Not applicable" at bounding box center [199, 184] width 321 height 7
click at [39, 181] on input "Not applicable" at bounding box center [39, 181] width 0 height 0
radio input "true"
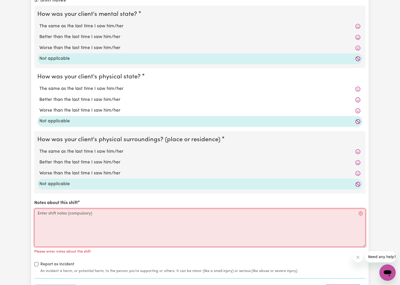
click at [72, 232] on textarea "Notes about this shift" at bounding box center [199, 228] width 331 height 38
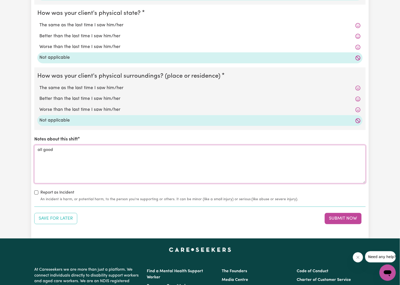
scroll to position [498, 0]
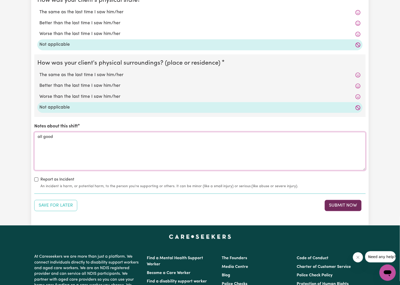
type textarea "all good"
click at [344, 206] on button "Submit Now" at bounding box center [342, 205] width 37 height 11
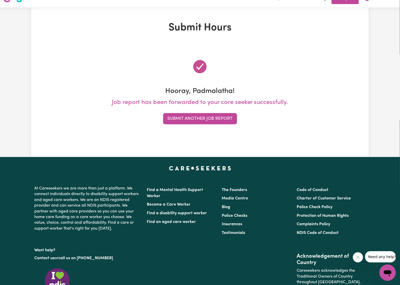
scroll to position [0, 0]
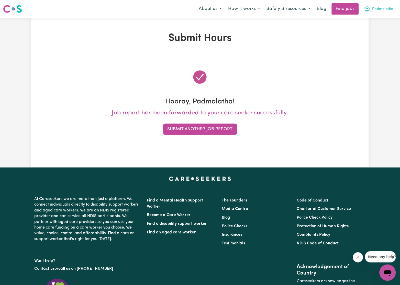
click at [380, 9] on span "Padmalatha" at bounding box center [382, 9] width 21 height 6
drag, startPoint x: 380, startPoint y: 11, endPoint x: 369, endPoint y: 40, distance: 31.0
click at [369, 40] on link "Logout" at bounding box center [376, 39] width 40 height 10
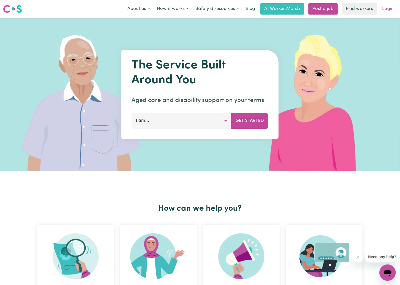
click at [386, 9] on link "Login" at bounding box center [388, 8] width 18 height 11
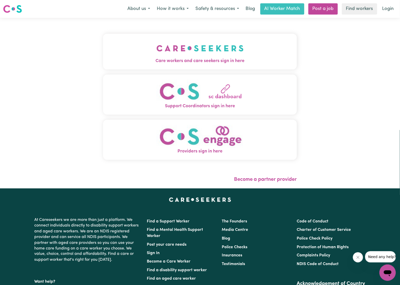
click at [192, 46] on img "Care workers and care seekers sign in here" at bounding box center [199, 48] width 87 height 19
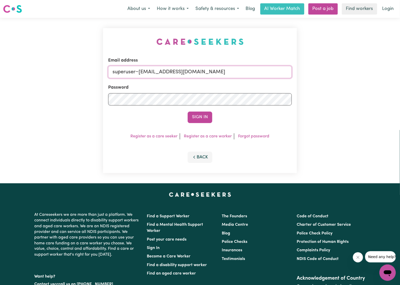
drag, startPoint x: 199, startPoint y: 71, endPoint x: 39, endPoint y: 72, distance: 159.7
click at [40, 71] on div "Email address superuser~PwiJE@yahoo.com Password Sign In Register as a care see…" at bounding box center [200, 101] width 400 height 166
type input "[PERSON_NAME][EMAIL_ADDRESS][DOMAIN_NAME]"
click at [187, 112] on button "Sign In" at bounding box center [199, 117] width 25 height 11
